Goal: Task Accomplishment & Management: Manage account settings

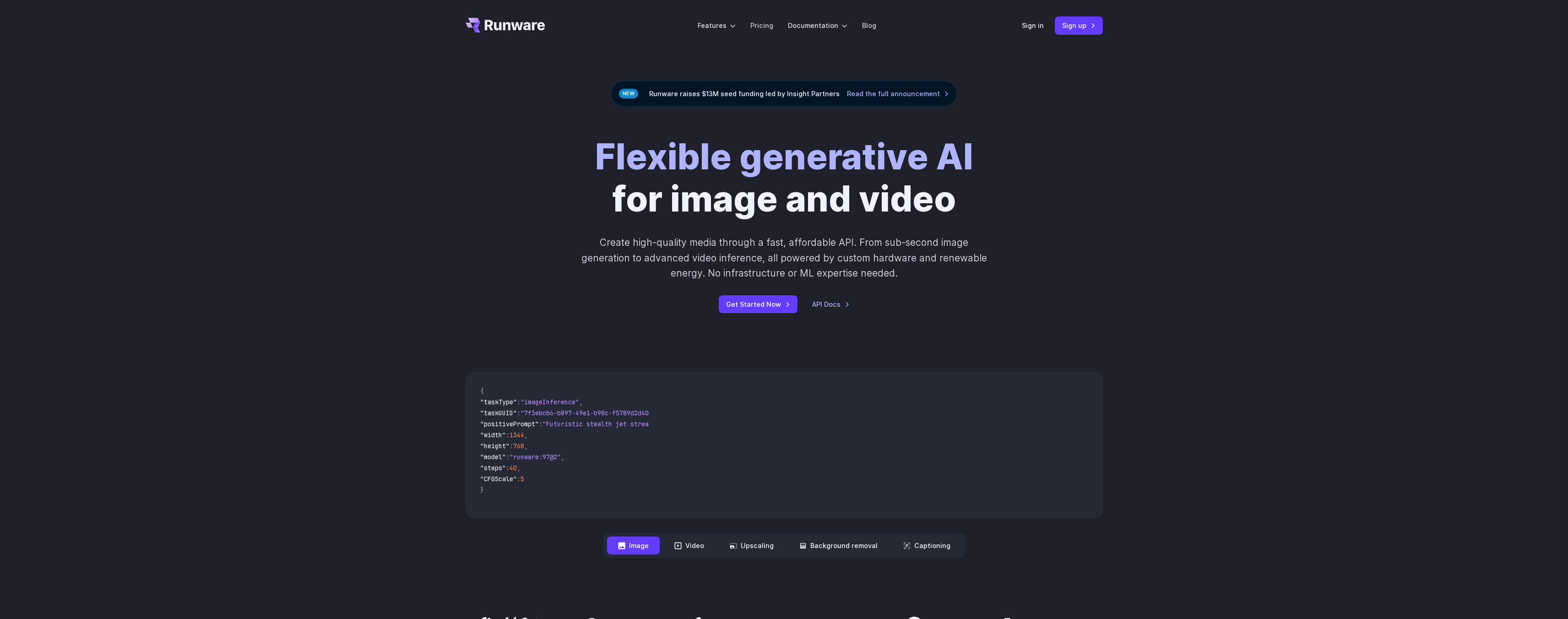
click at [1047, 26] on div "Sign in Sign up" at bounding box center [1062, 25] width 81 height 18
click at [1042, 24] on link "Sign in" at bounding box center [1032, 25] width 22 height 10
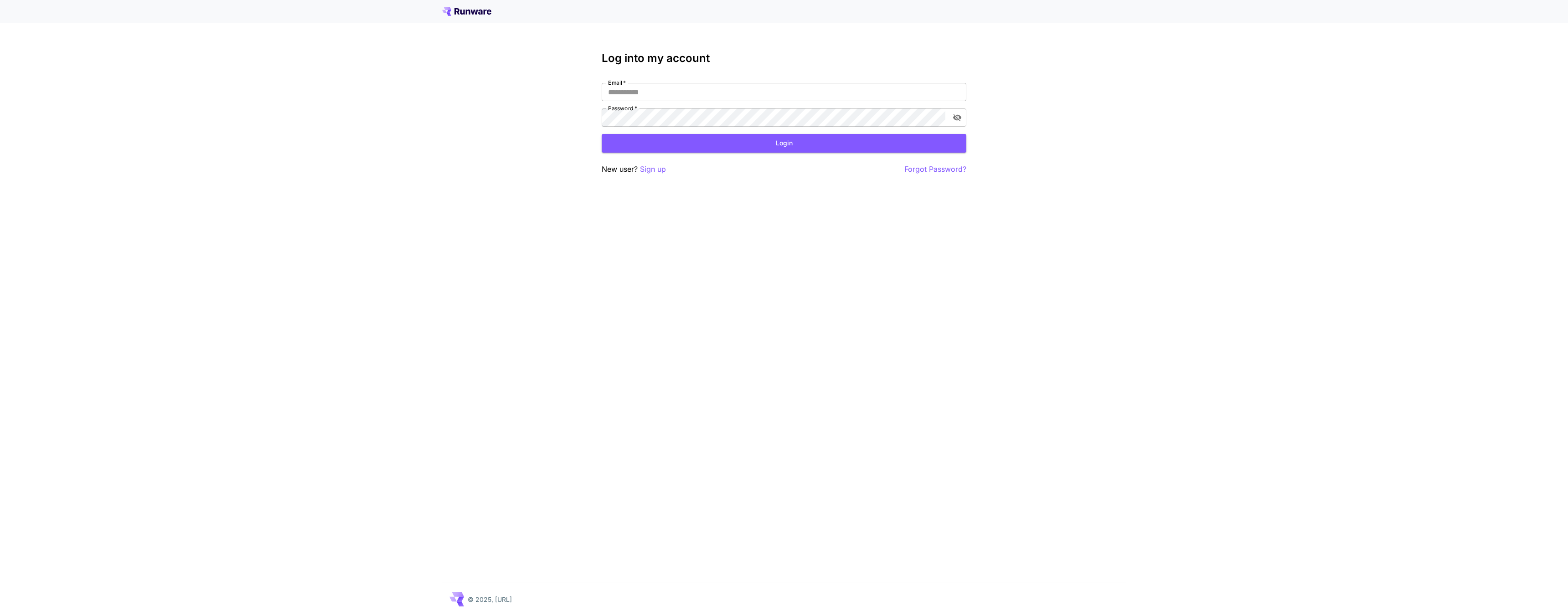
click at [665, 102] on div "Email   * Email   * Password   * Password   *" at bounding box center [783, 105] width 365 height 44
click at [664, 94] on input "Email   *" at bounding box center [783, 92] width 365 height 18
